Goal: Task Accomplishment & Management: Manage account settings

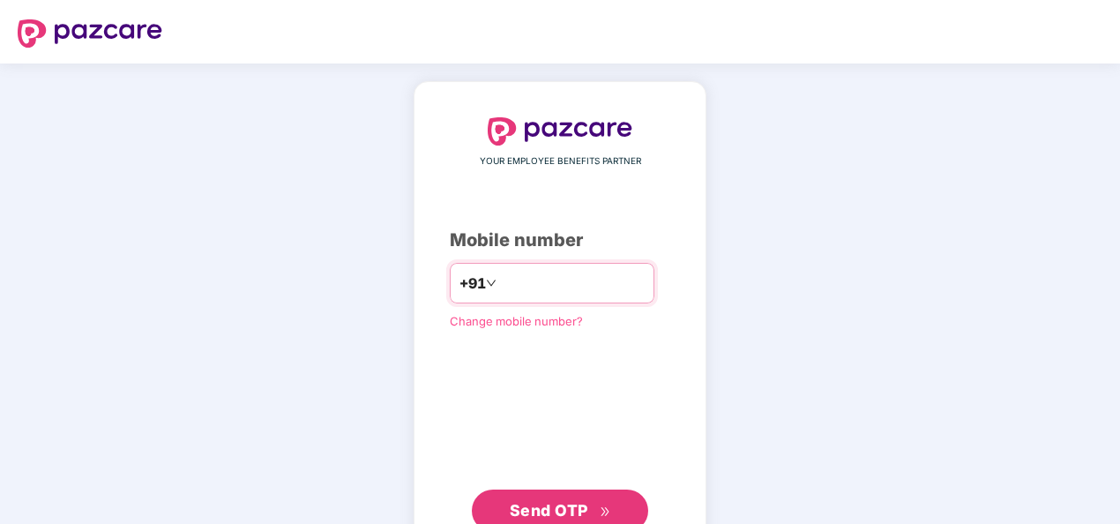
click at [500, 279] on input "**********" at bounding box center [572, 283] width 145 height 28
type input "**********"
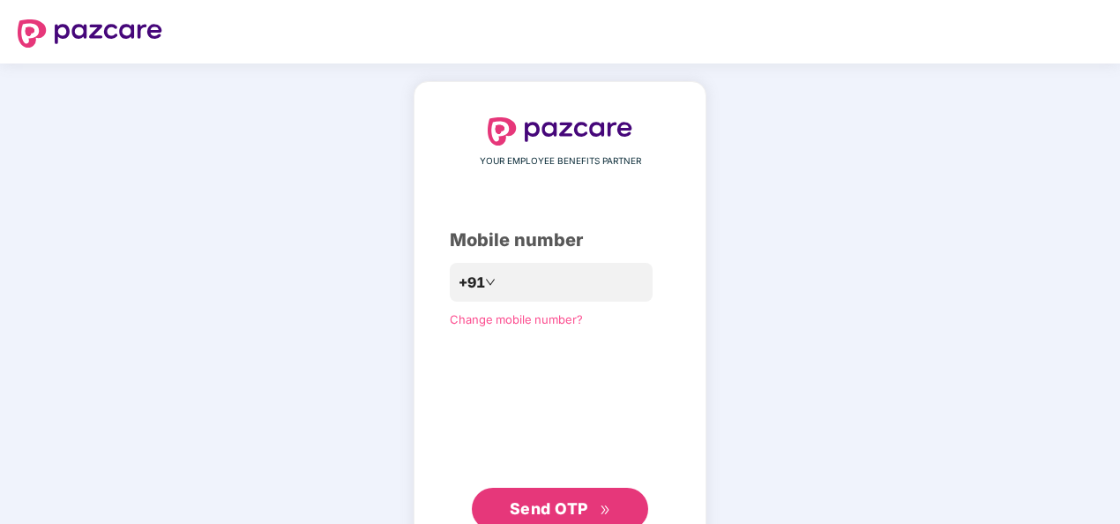
click at [525, 495] on button "Send OTP" at bounding box center [560, 509] width 176 height 42
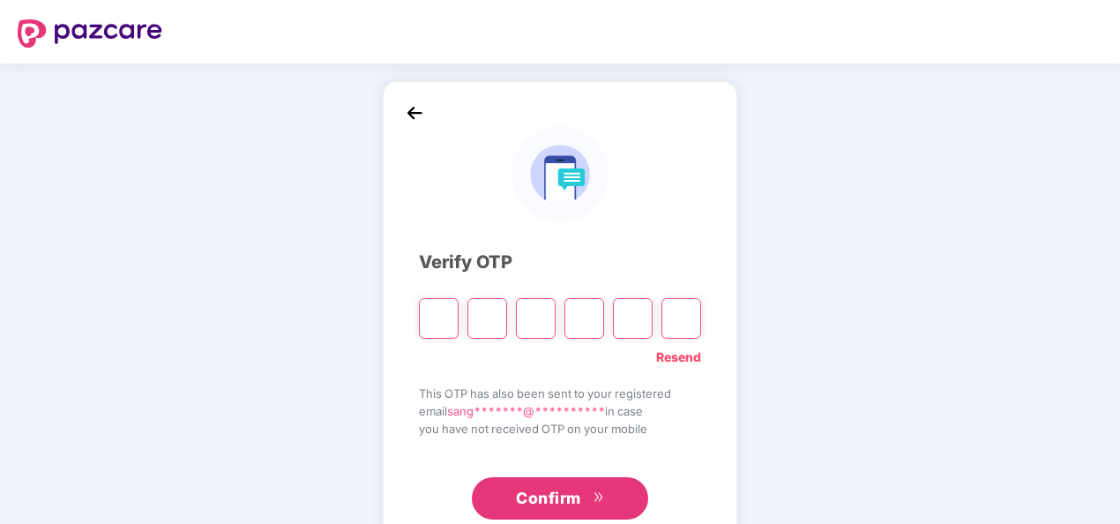
type input "*"
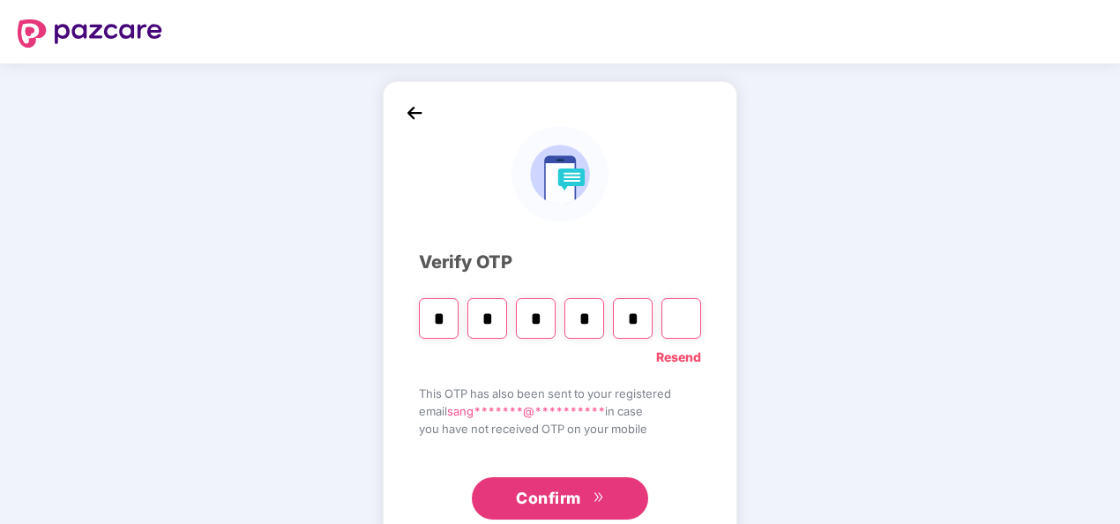
type input "*"
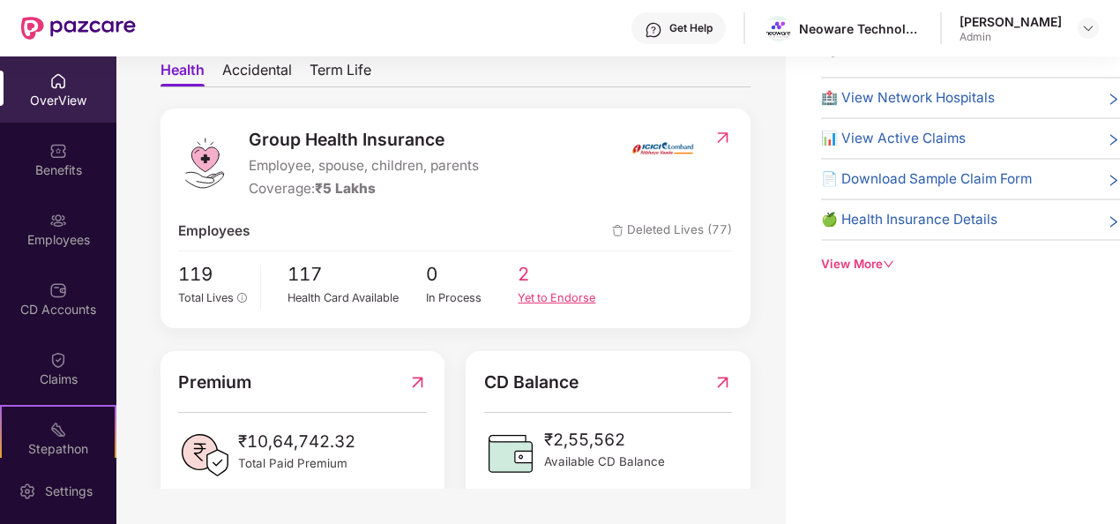
click at [533, 282] on span "2" at bounding box center [564, 274] width 93 height 29
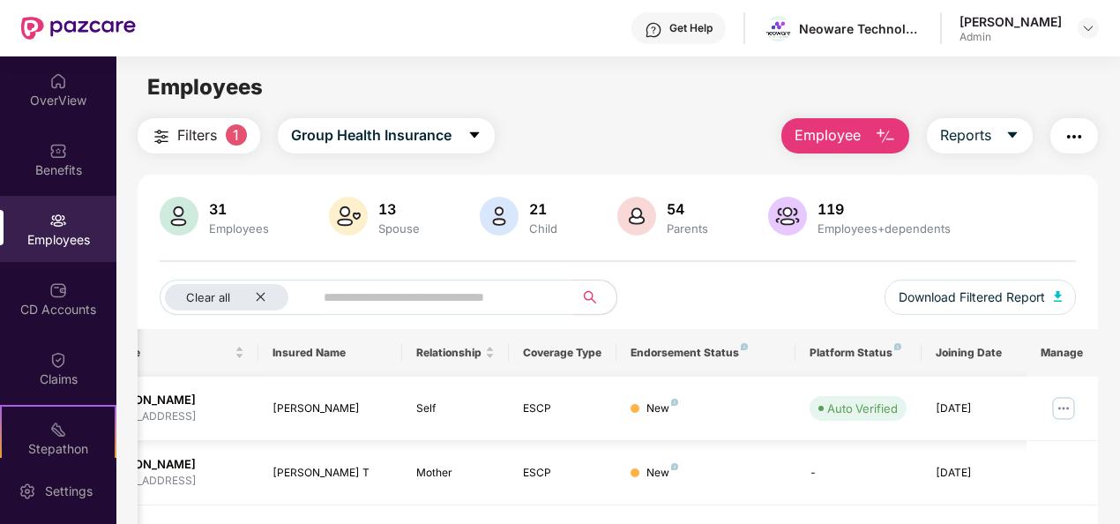
click at [379, 236] on div "13 Spouse" at bounding box center [375, 218] width 101 height 42
click at [388, 222] on div "Spouse" at bounding box center [399, 228] width 48 height 14
click at [233, 133] on span "1" at bounding box center [236, 134] width 21 height 21
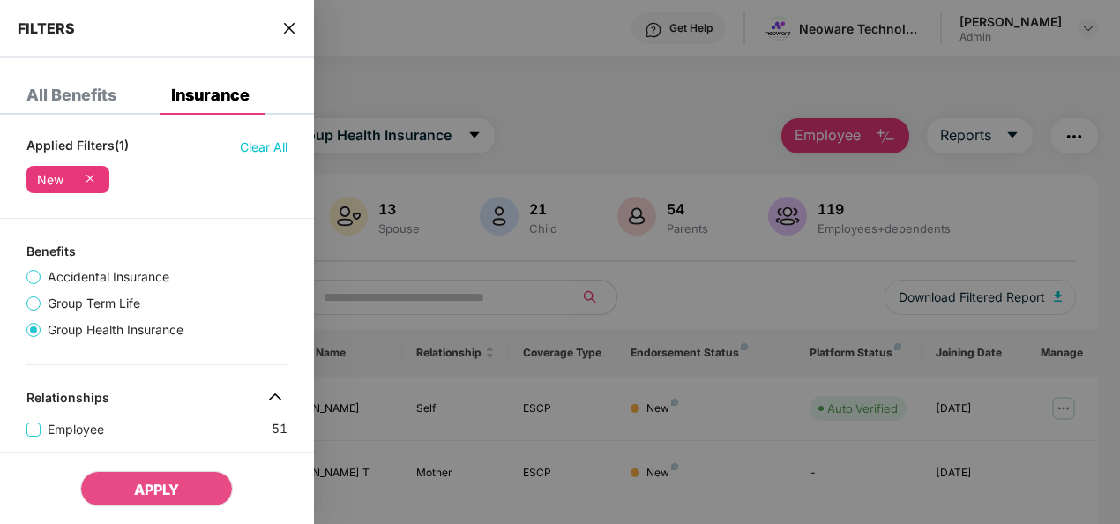
click at [434, 214] on div at bounding box center [560, 262] width 1120 height 524
click at [457, 136] on div at bounding box center [560, 262] width 1120 height 524
click at [555, 111] on div at bounding box center [560, 262] width 1120 height 524
click at [285, 25] on icon "close" at bounding box center [289, 28] width 14 height 14
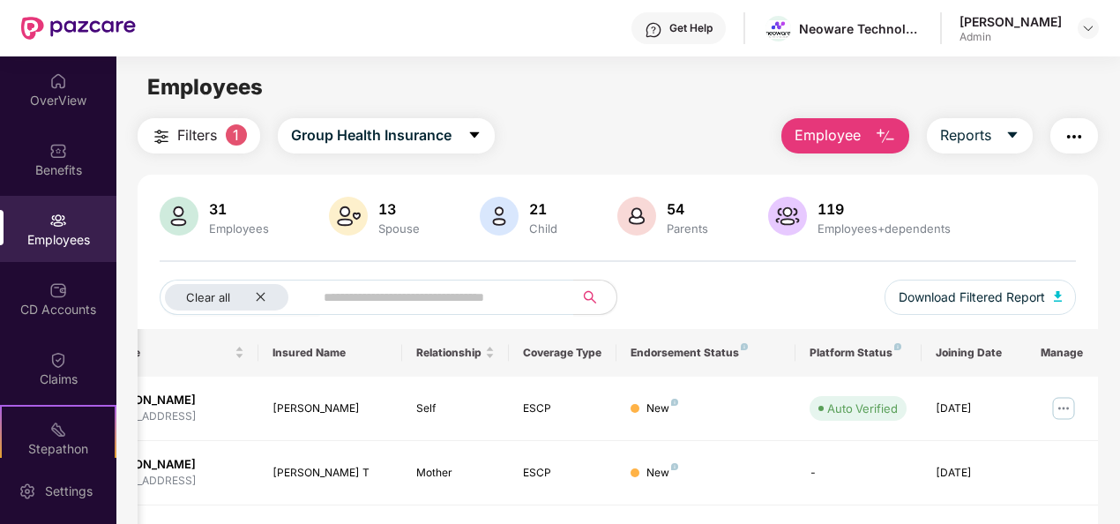
click at [808, 144] on span "Employee" at bounding box center [827, 135] width 66 height 22
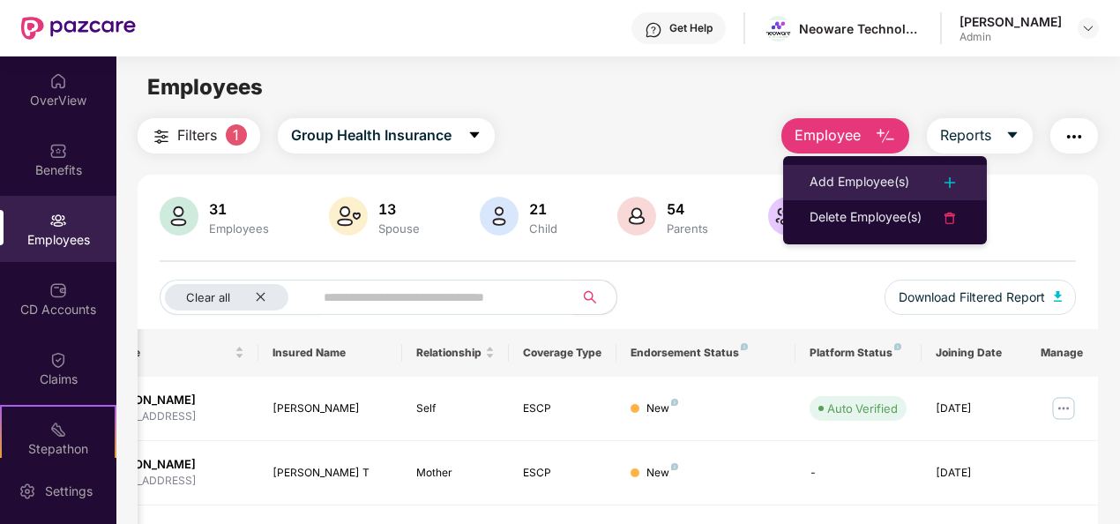
click at [838, 168] on li "Add Employee(s)" at bounding box center [885, 182] width 204 height 35
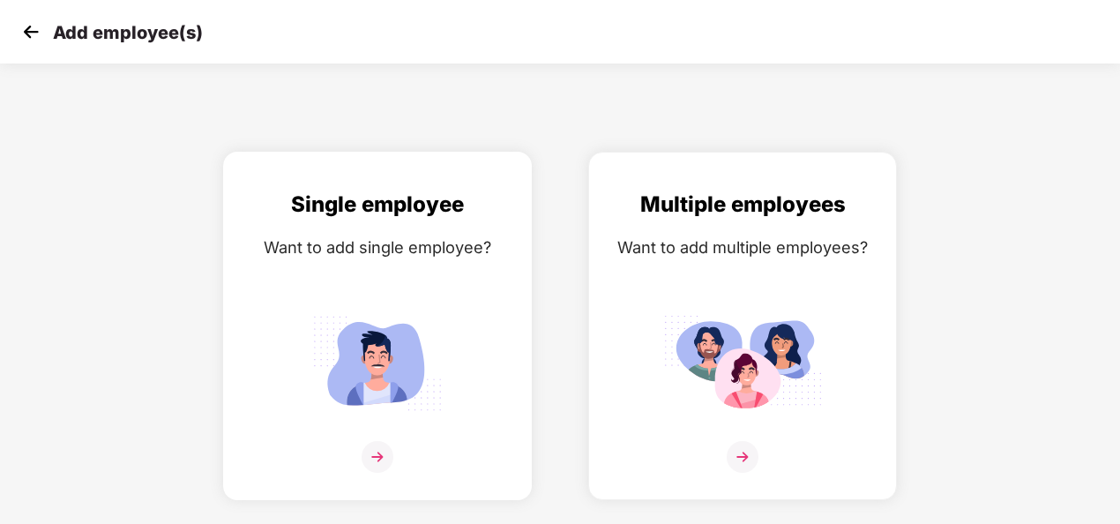
click at [374, 453] on img at bounding box center [377, 457] width 32 height 32
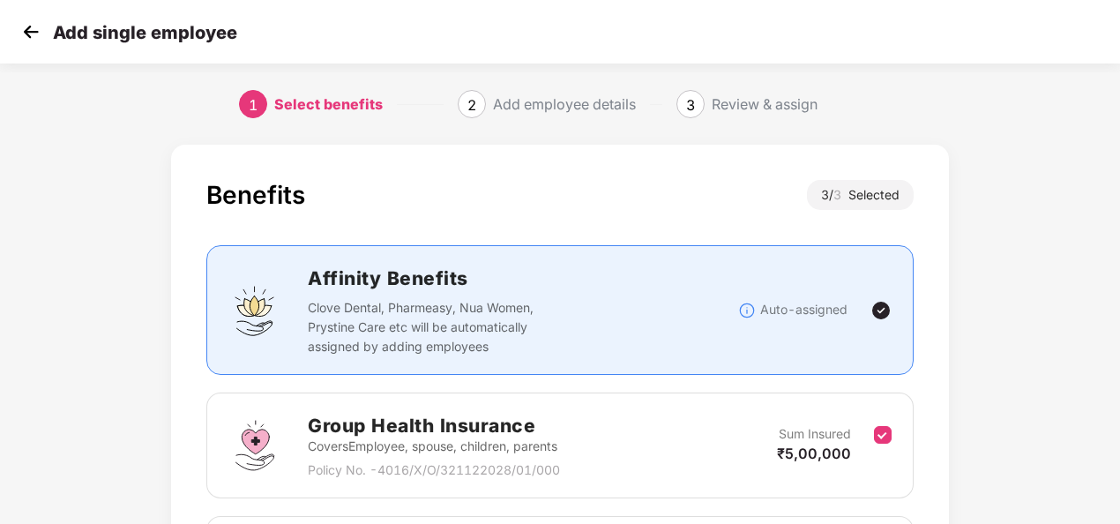
click at [25, 27] on img at bounding box center [31, 32] width 26 height 26
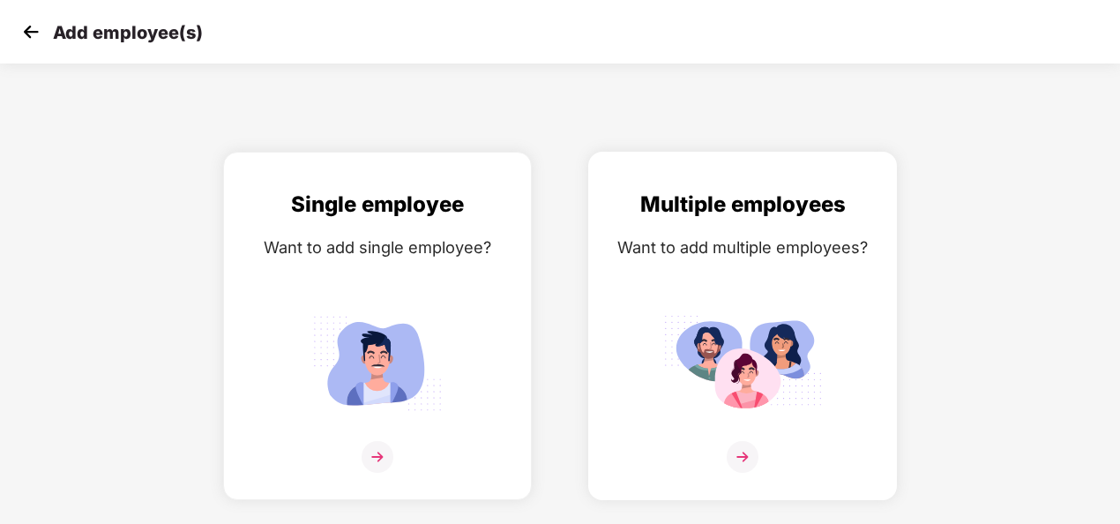
click at [746, 445] on img at bounding box center [742, 457] width 32 height 32
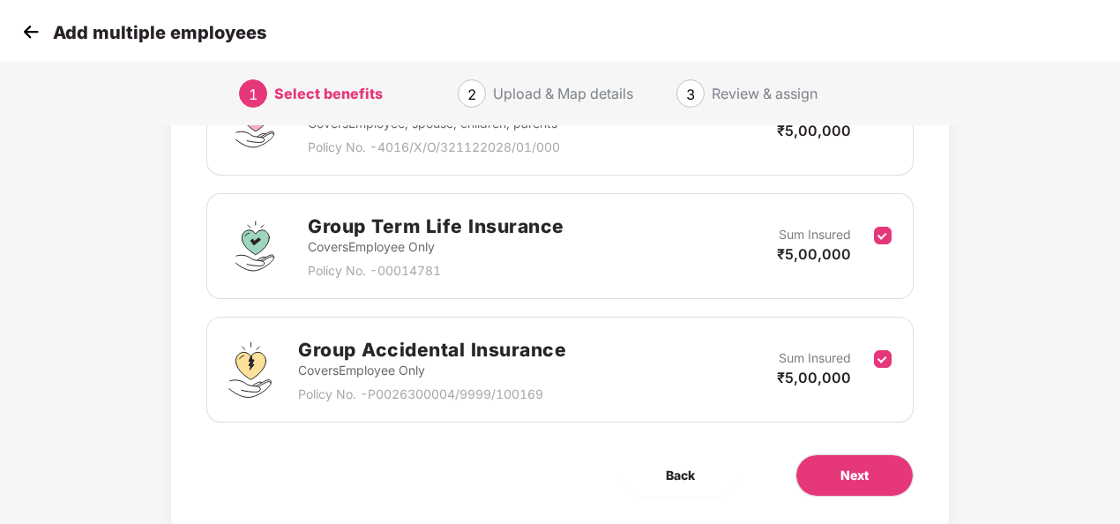
scroll to position [372, 0]
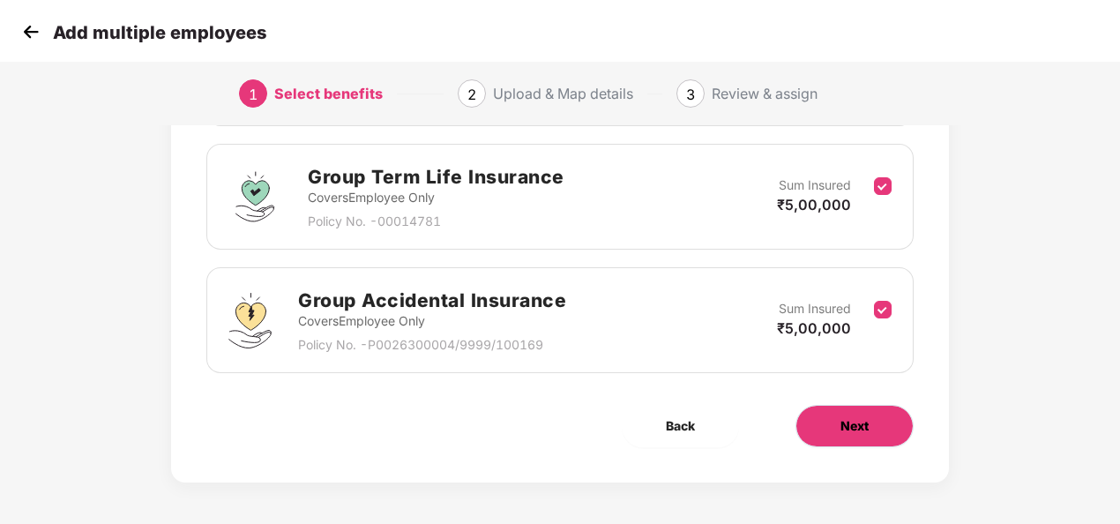
click at [843, 432] on button "Next" at bounding box center [854, 426] width 118 height 42
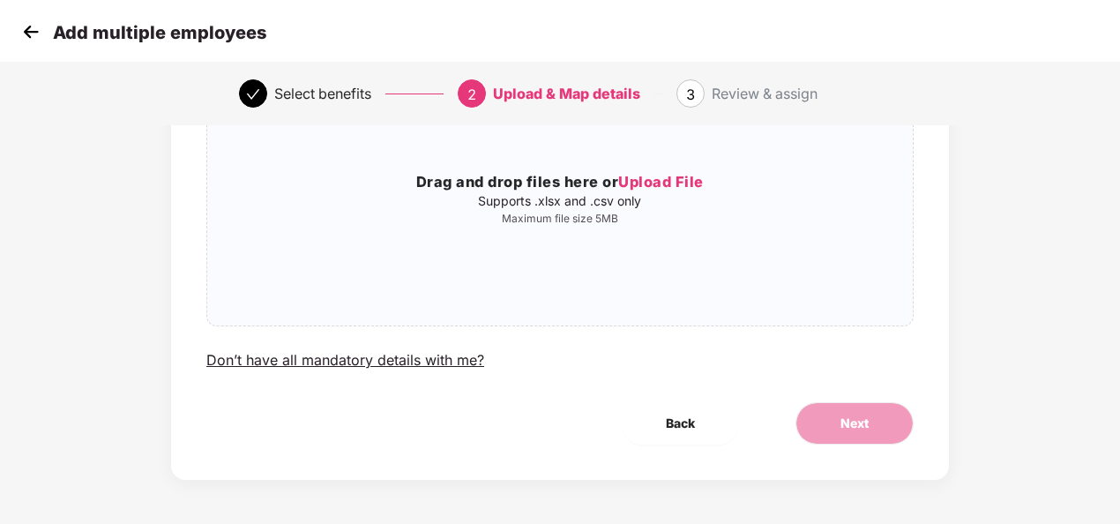
scroll to position [0, 0]
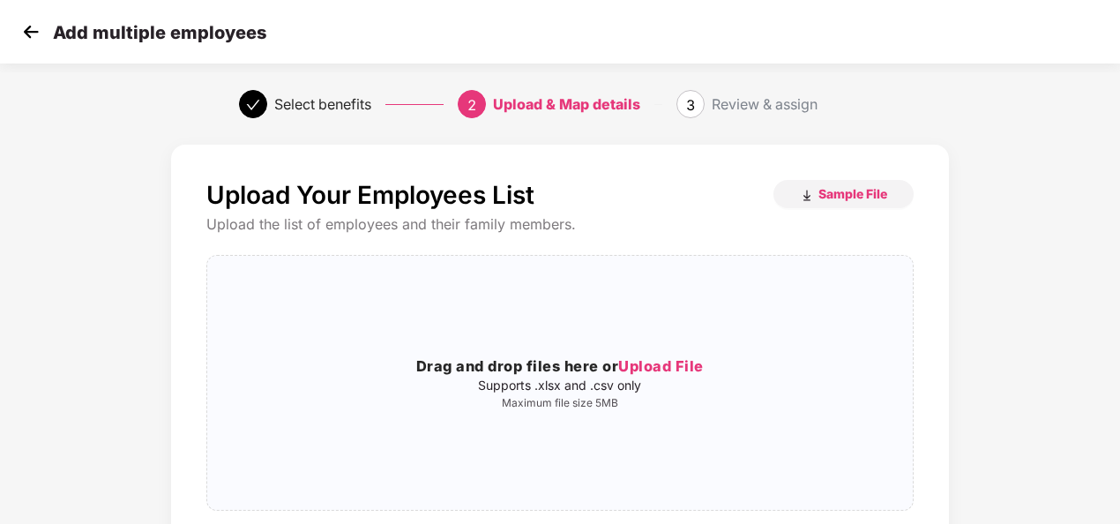
click at [30, 27] on img at bounding box center [31, 32] width 26 height 26
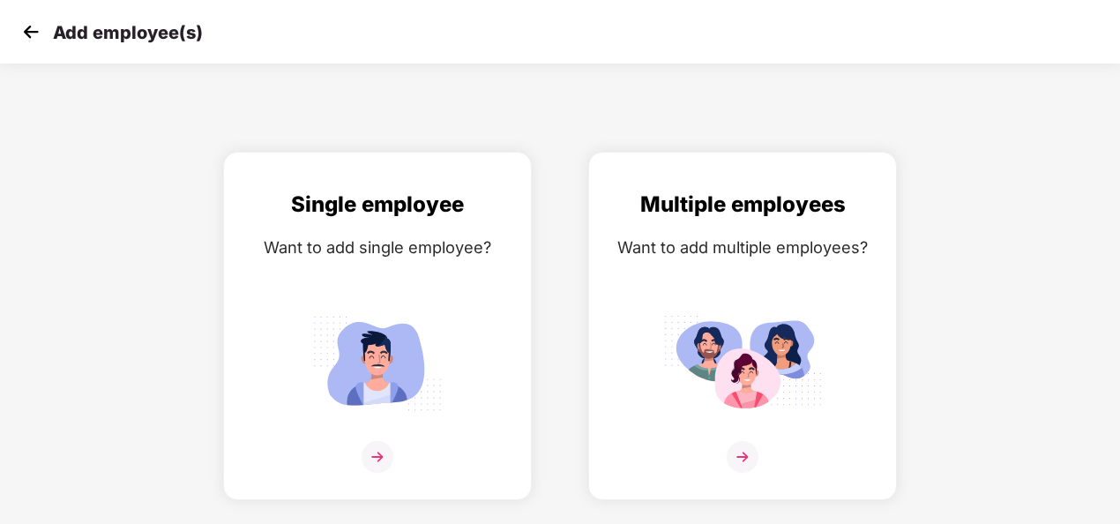
click at [30, 27] on img at bounding box center [31, 32] width 26 height 26
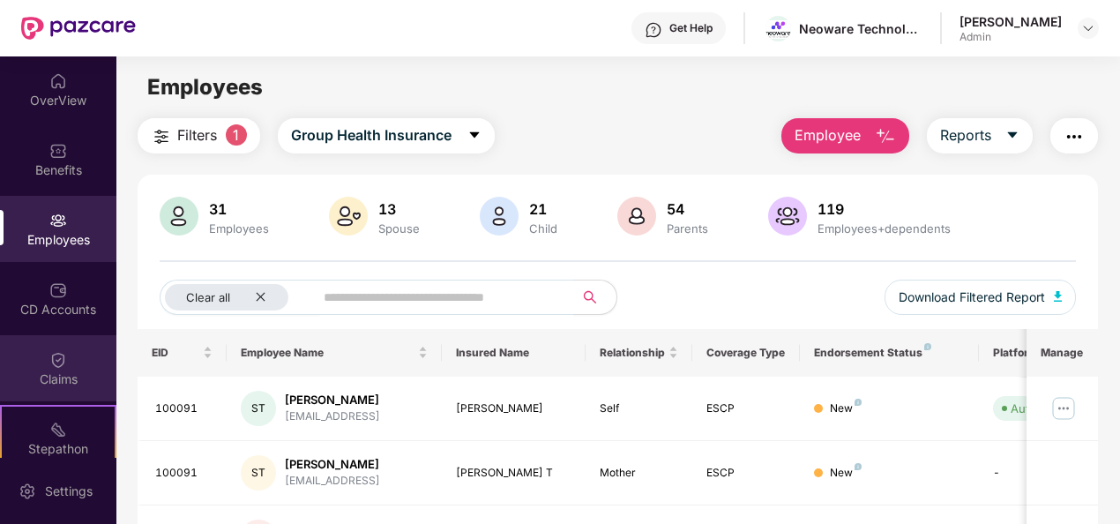
scroll to position [62, 0]
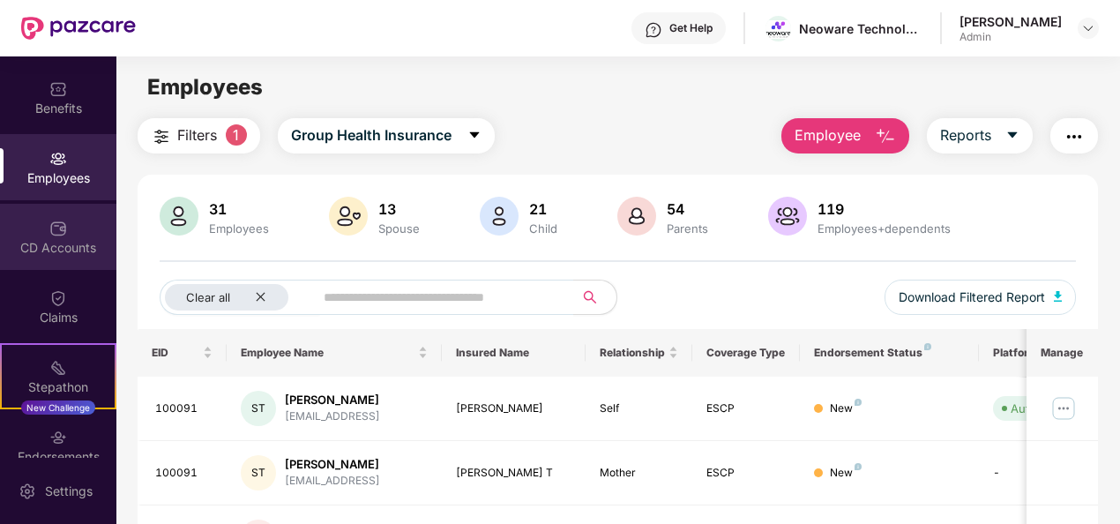
click at [56, 257] on div "CD Accounts" at bounding box center [58, 237] width 116 height 66
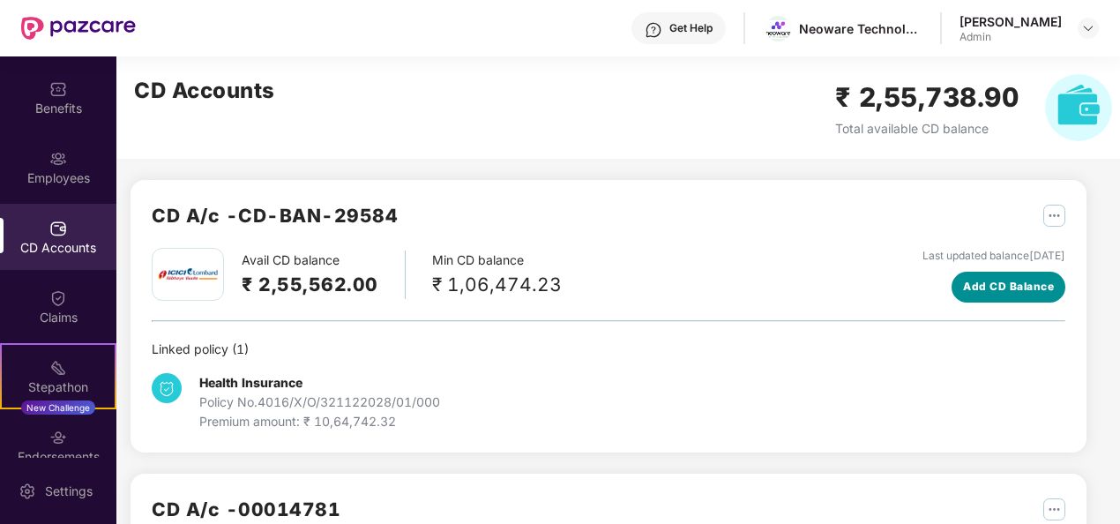
click at [974, 284] on span "Add CD Balance" at bounding box center [1008, 287] width 91 height 17
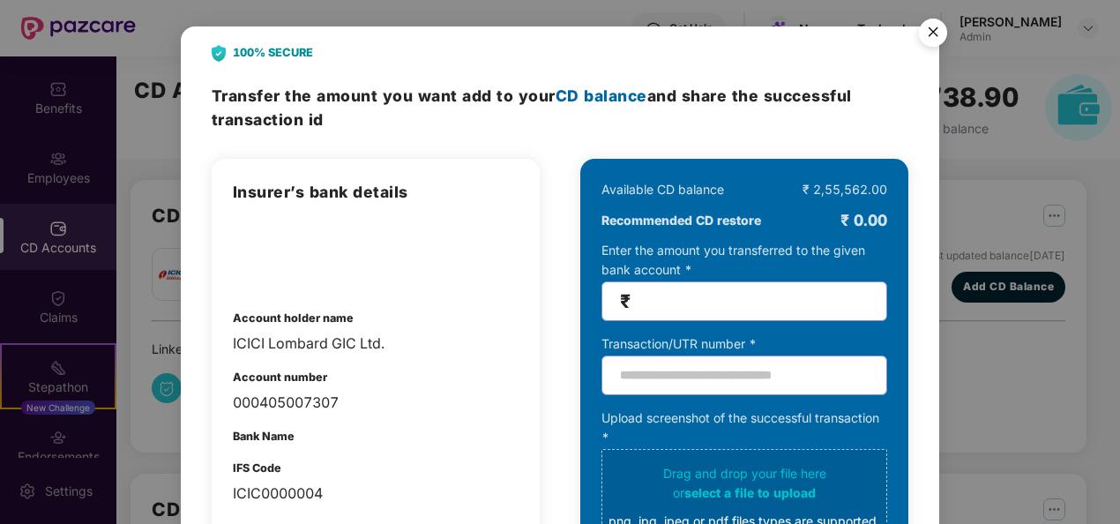
click at [933, 28] on img "Close" at bounding box center [932, 35] width 49 height 49
